Goal: Task Accomplishment & Management: Use online tool/utility

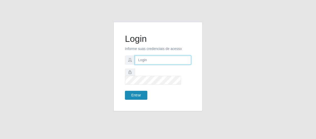
type input "[EMAIL_ADDRESS][DOMAIN_NAME]"
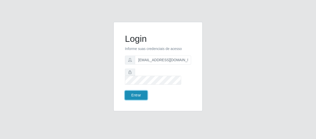
click at [137, 92] on button "Entrar" at bounding box center [136, 95] width 22 height 9
click at [135, 92] on button "Entrar" at bounding box center [136, 95] width 22 height 9
click at [137, 91] on button "Entrar" at bounding box center [136, 95] width 22 height 9
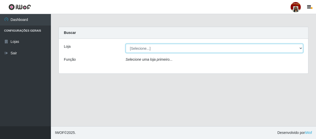
click at [142, 49] on select "[Selecione...] Mar Vermelho - Loja 04" at bounding box center [215, 48] width 178 height 9
select select "251"
click at [126, 44] on select "[Selecione...] Mar Vermelho - Loja 04" at bounding box center [215, 48] width 178 height 9
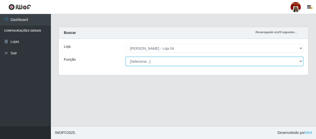
click at [148, 59] on select "[Selecione...] ASG ASG + ASG ++ Auxiliar de Depósito Auxiliar de Depósito + Aux…" at bounding box center [215, 61] width 178 height 9
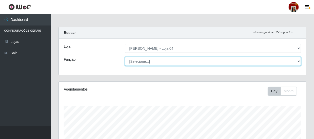
scroll to position [106, 248]
select select "24"
click at [125, 57] on select "[Selecione...] ASG ASG + ASG ++ Auxiliar de Depósito Auxiliar de Depósito + Aux…" at bounding box center [213, 61] width 176 height 9
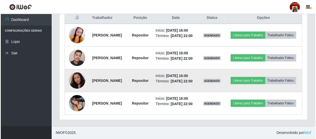
scroll to position [214, 0]
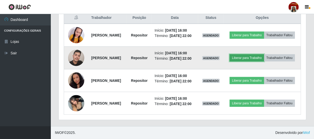
click at [264, 54] on button "Liberar para Trabalho" at bounding box center [247, 57] width 34 height 7
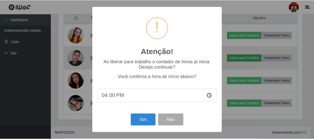
scroll to position [106, 246]
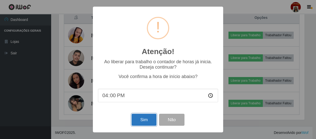
click at [140, 118] on button "Sim" at bounding box center [144, 119] width 25 height 12
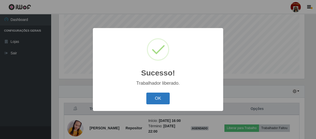
click at [166, 100] on button "OK" at bounding box center [158, 98] width 24 height 12
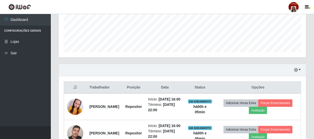
scroll to position [85, 0]
